Goal: Check status: Check status

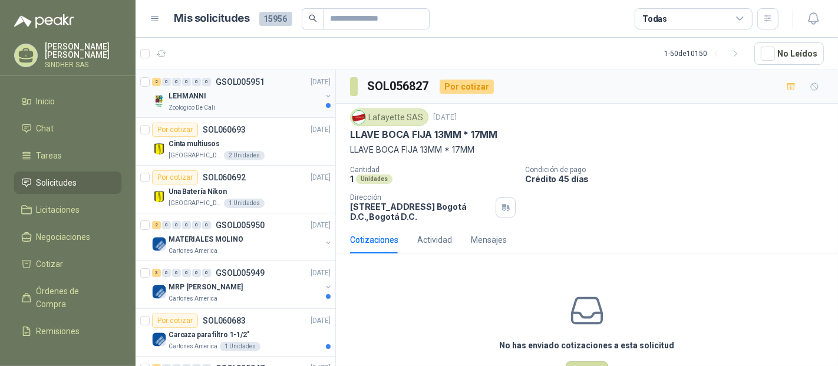
click at [278, 93] on div "LEHMANNI" at bounding box center [245, 96] width 153 height 14
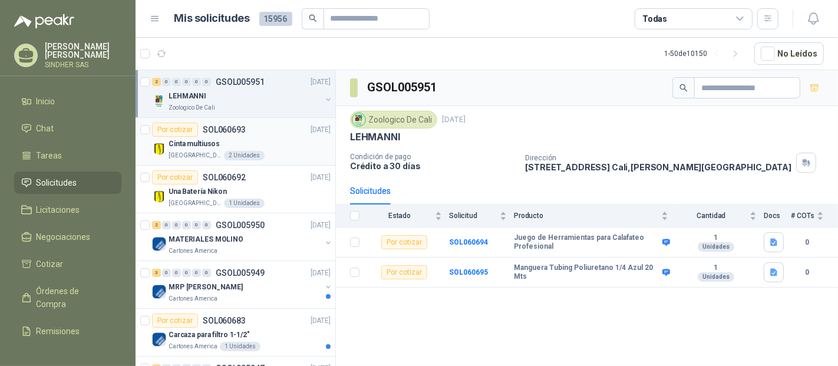
click at [269, 139] on div "Cinta multiusos" at bounding box center [250, 144] width 162 height 14
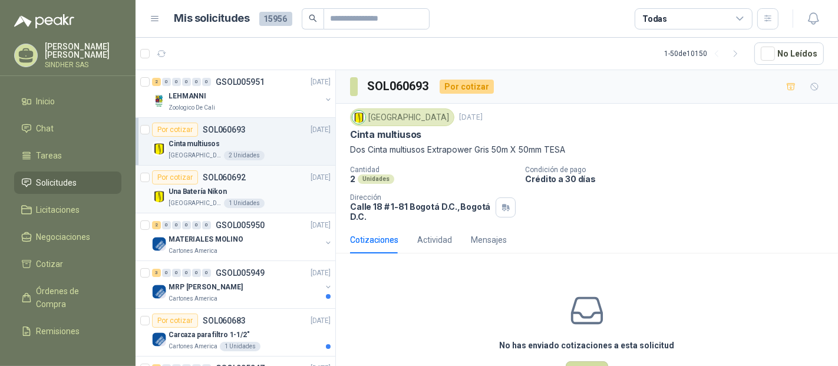
click at [281, 181] on div "Por cotizar SOL060692 [DATE]" at bounding box center [241, 177] width 179 height 14
click at [280, 151] on div "[GEOGRAPHIC_DATA] 2 Unidades" at bounding box center [250, 155] width 162 height 9
